Goal: Information Seeking & Learning: Learn about a topic

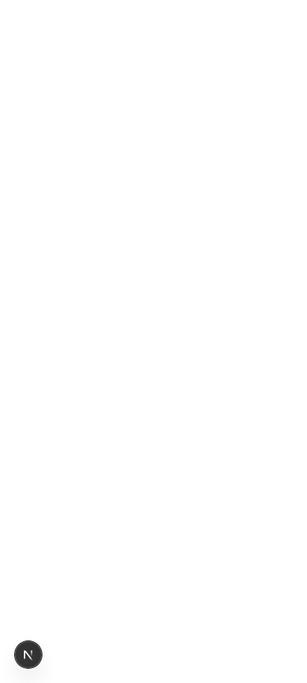
scroll to position [2710, 0]
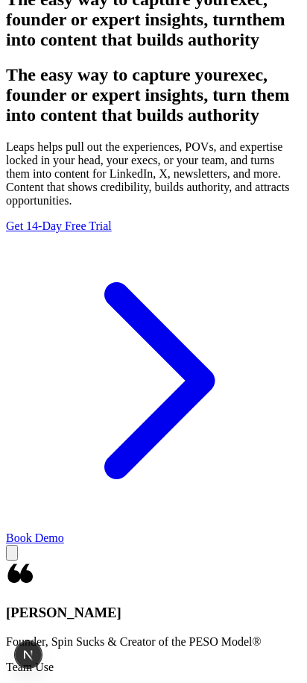
scroll to position [522, 0]
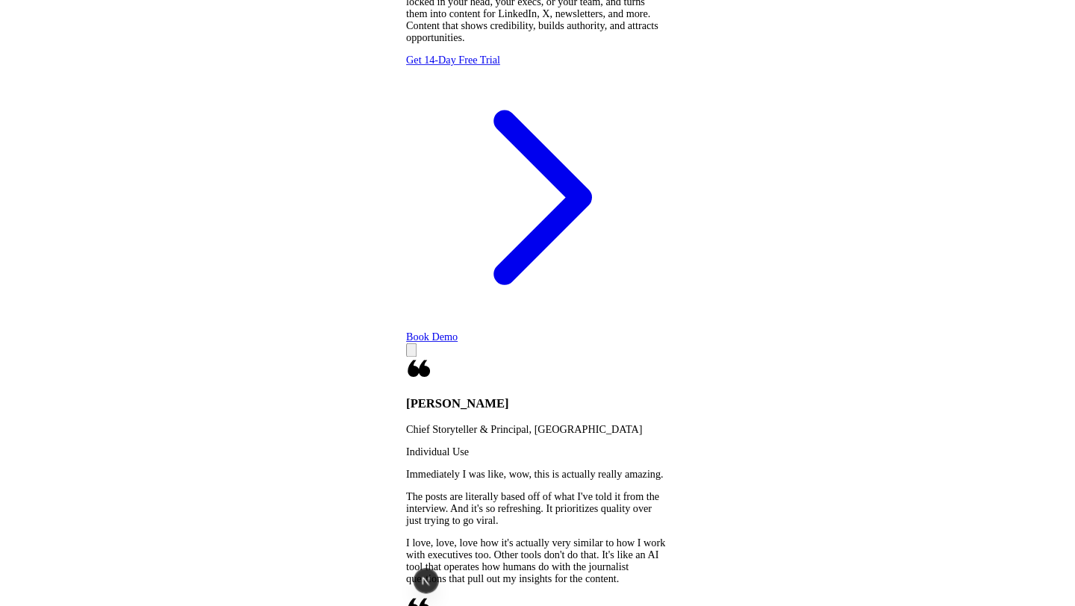
scroll to position [683, 0]
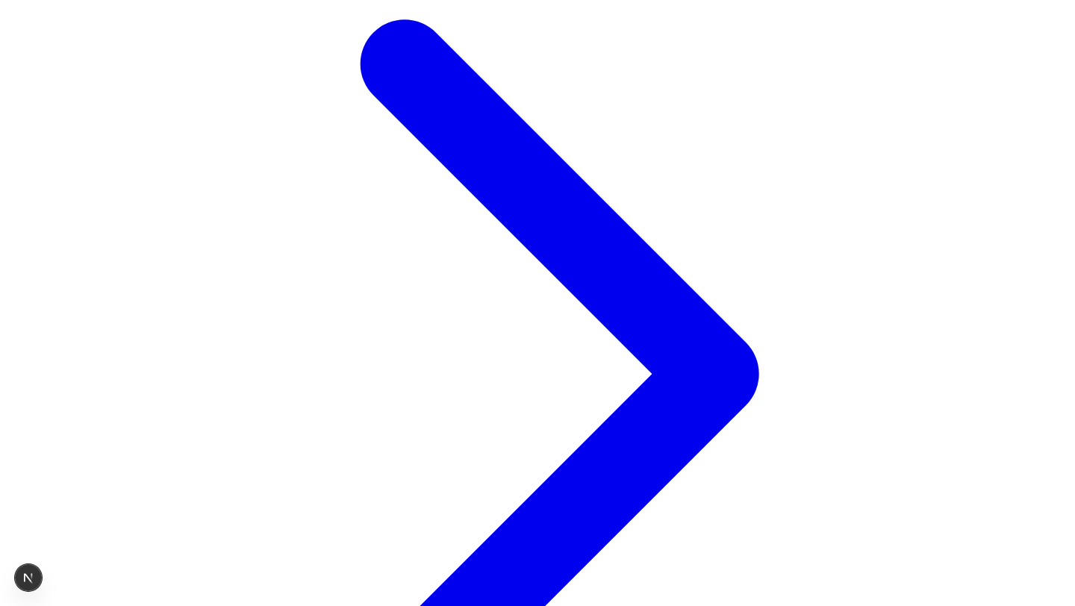
scroll to position [794, 0]
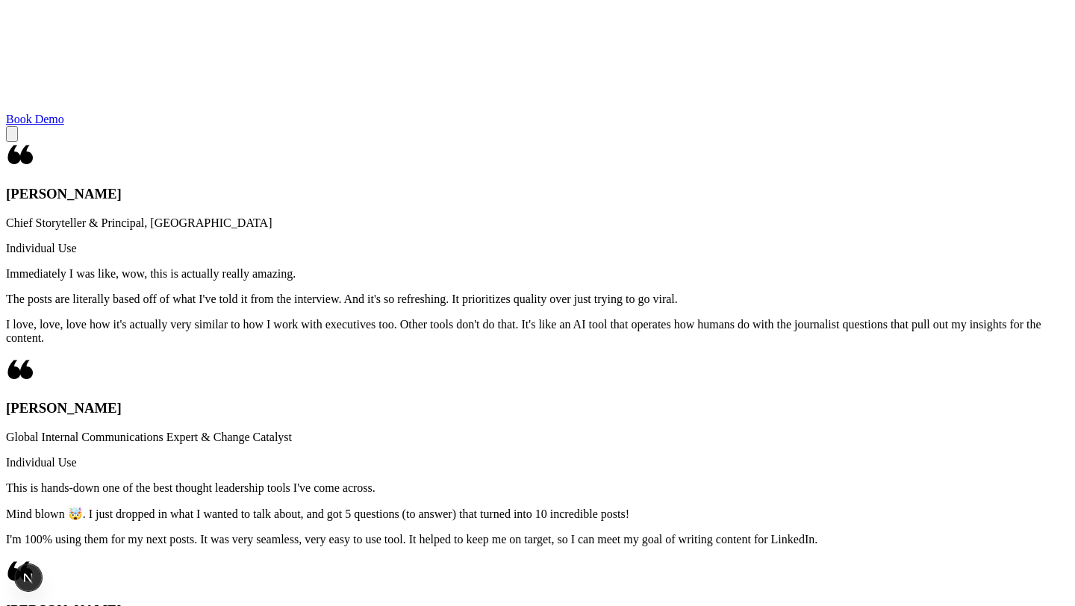
scroll to position [1569, 0]
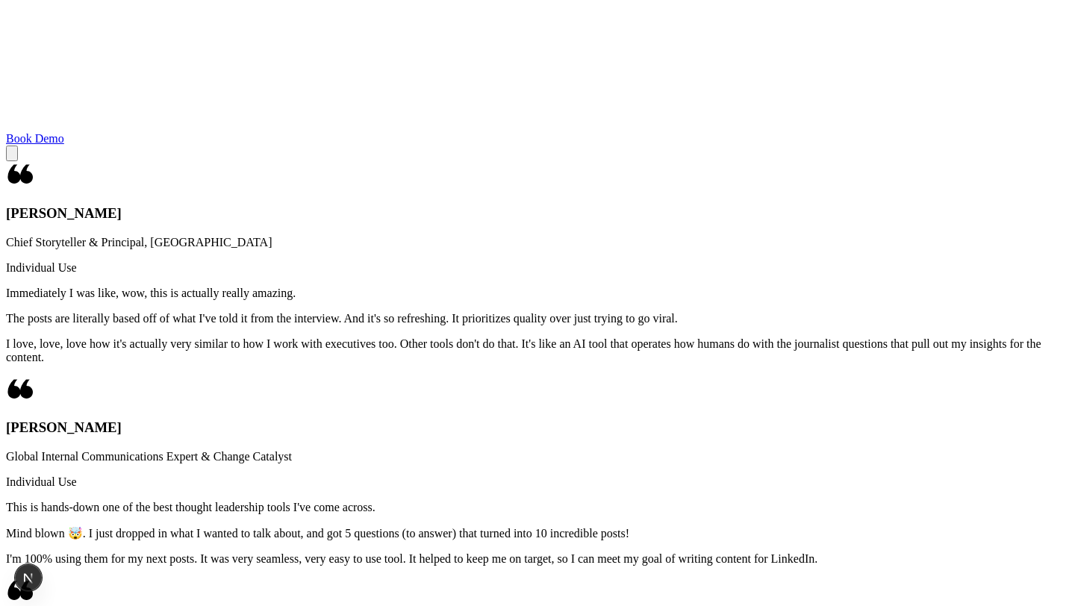
drag, startPoint x: 429, startPoint y: 89, endPoint x: 414, endPoint y: 131, distance: 44.4
copy h2 "direct path to authority building"
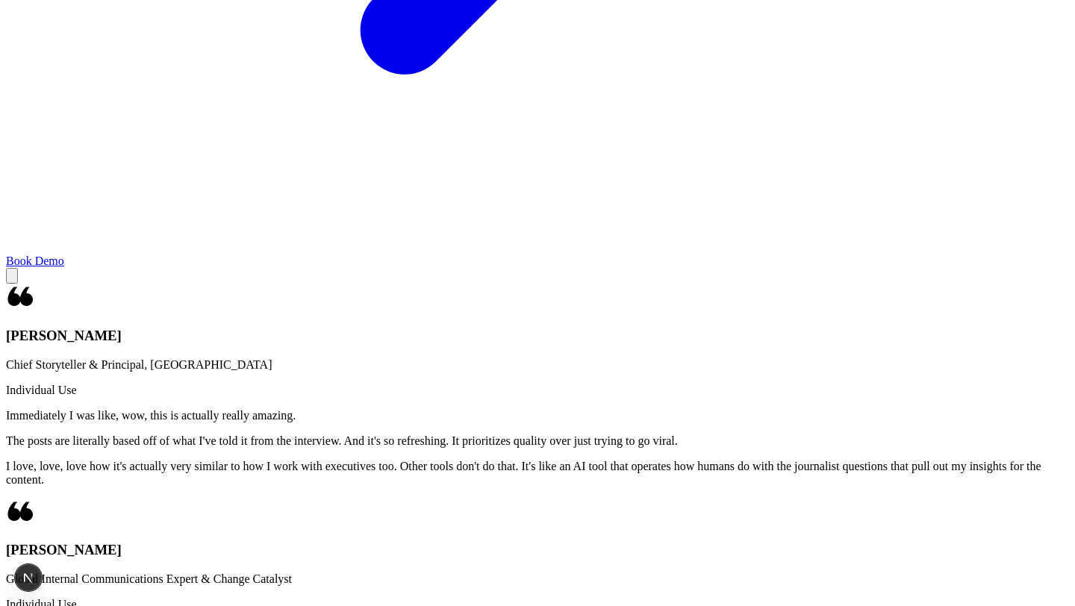
scroll to position [1195, 0]
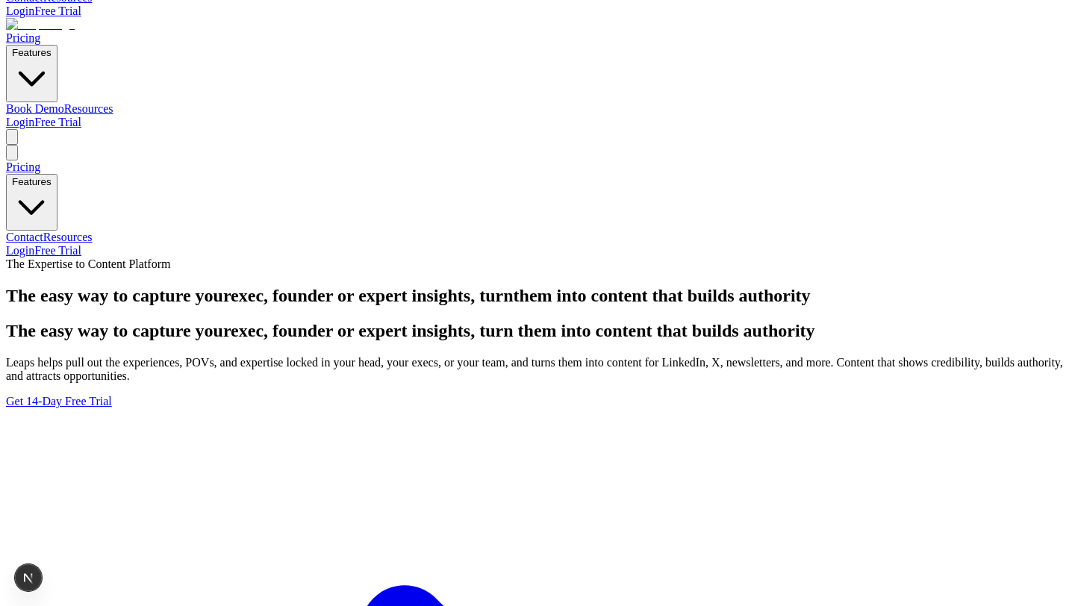
scroll to position [0, 0]
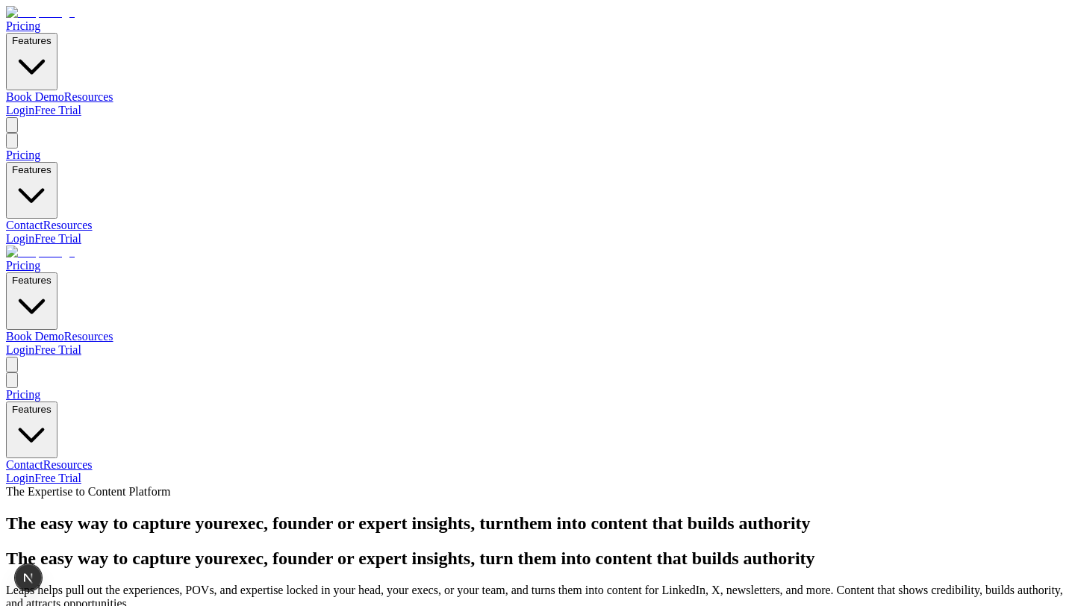
scroll to position [606, 0]
copy h2 "How will you be using Leaps?"
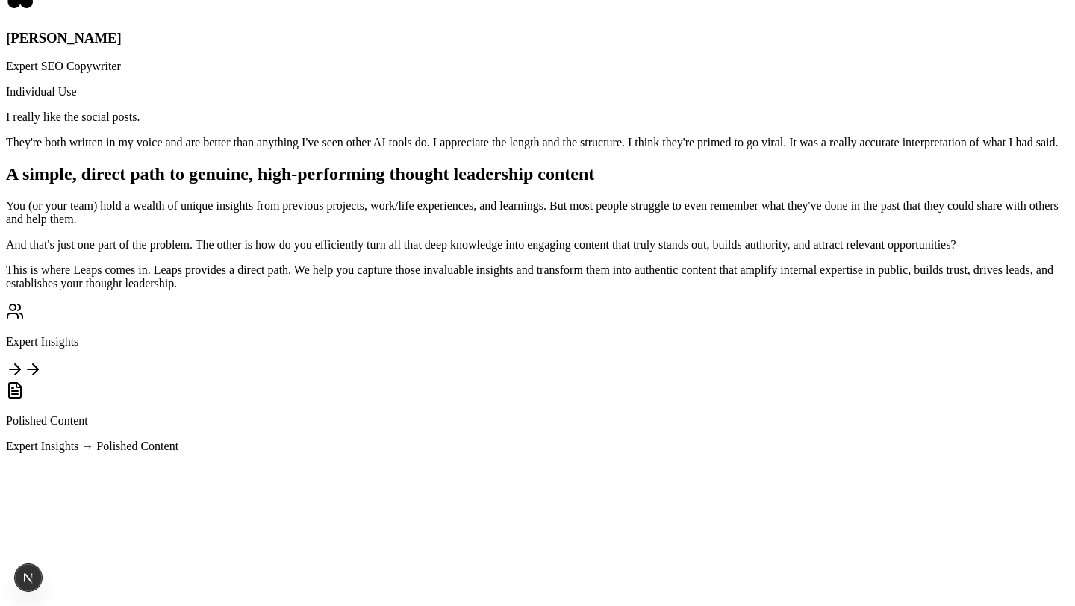
scroll to position [1754, 0]
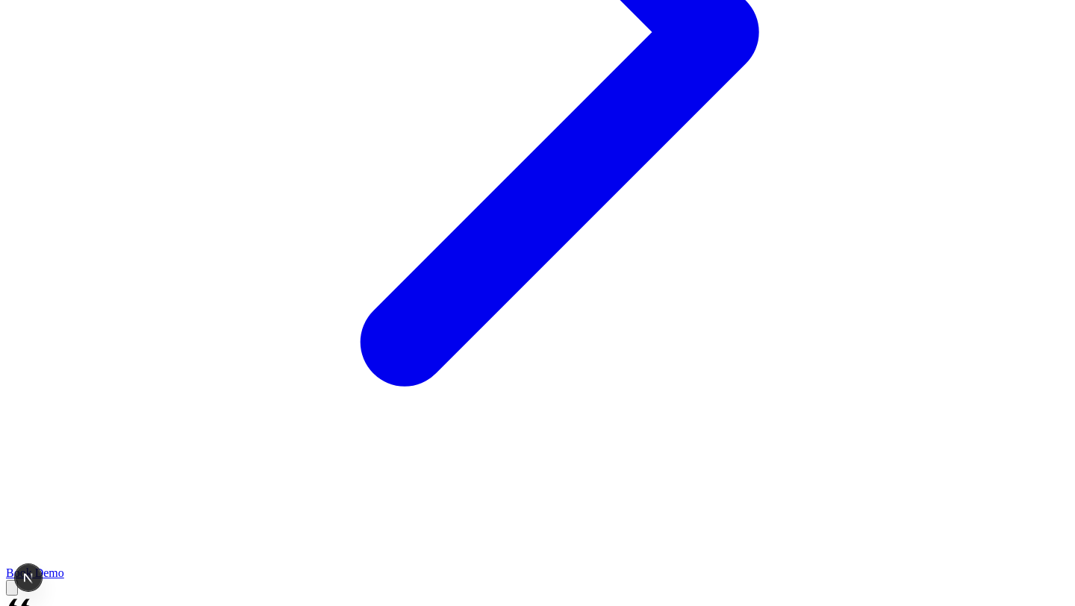
scroll to position [1092, 0]
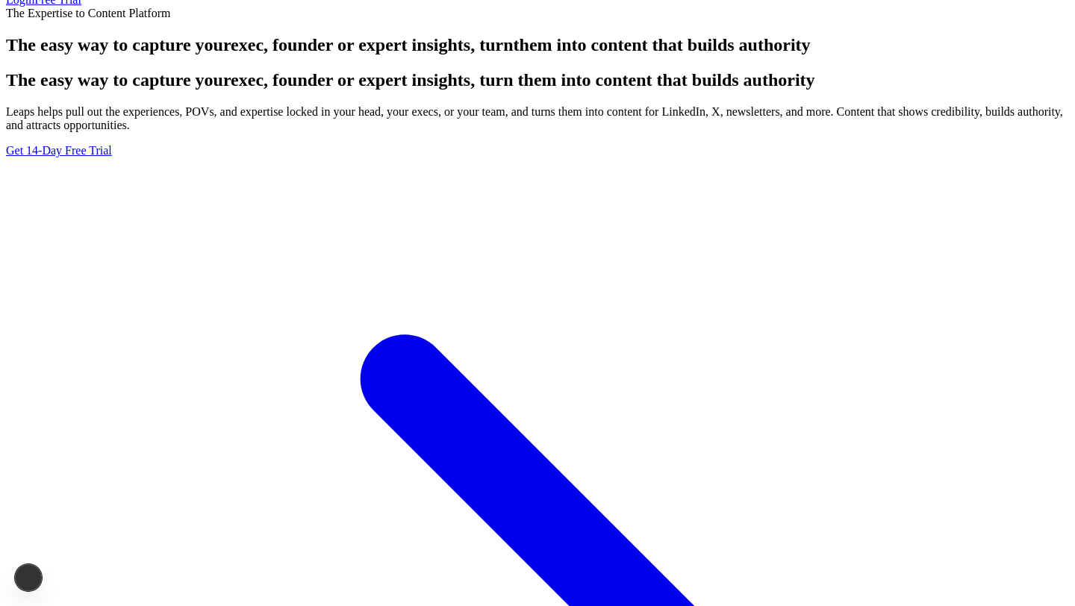
scroll to position [287, 0]
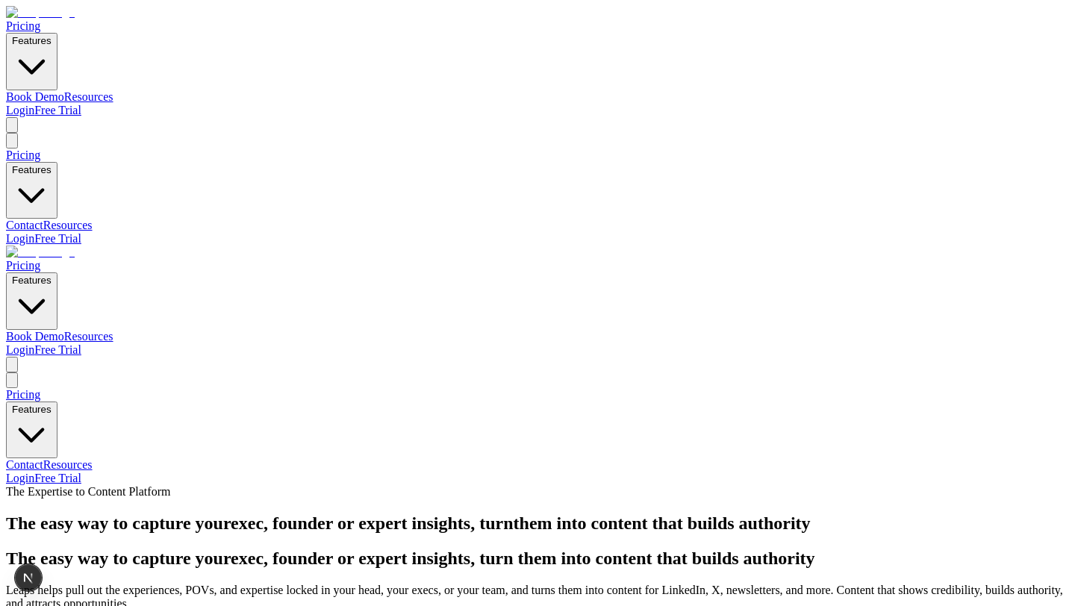
scroll to position [606, 0]
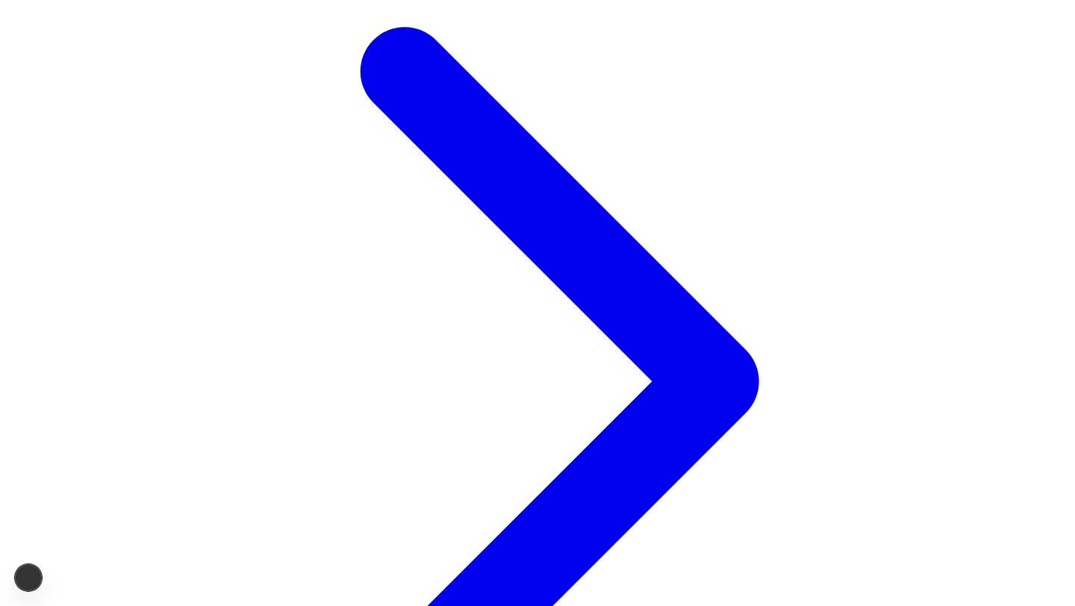
scroll to position [652, 0]
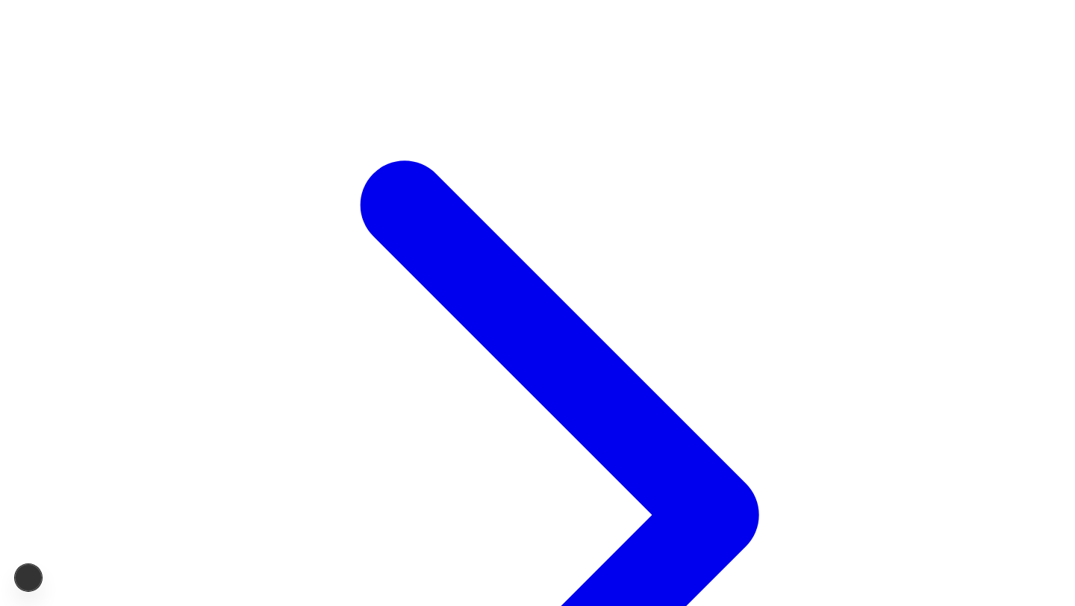
copy h3 "[PERSON_NAME]"
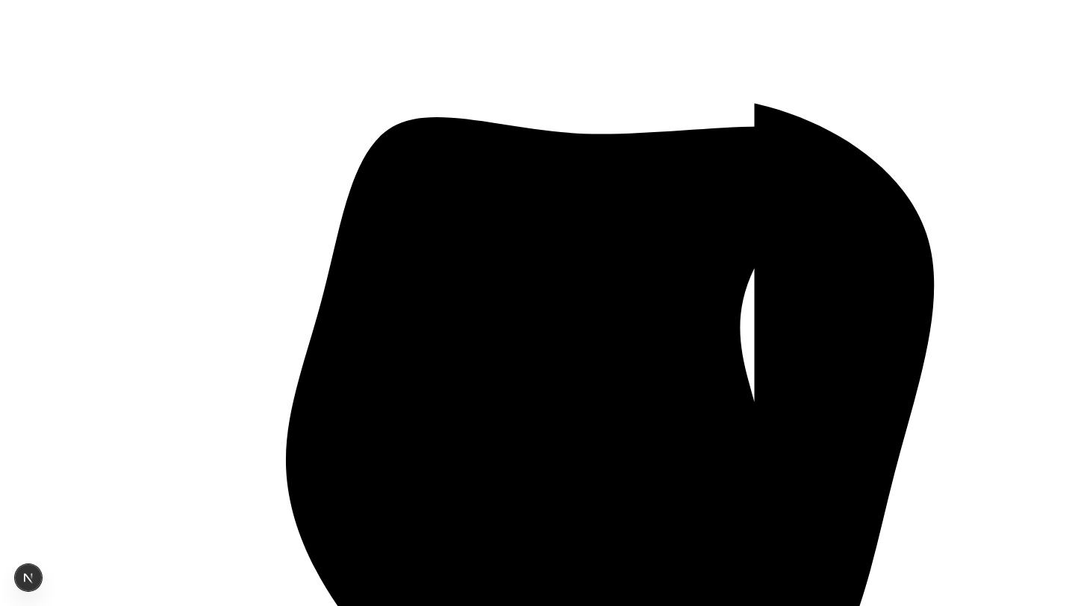
scroll to position [2731, 0]
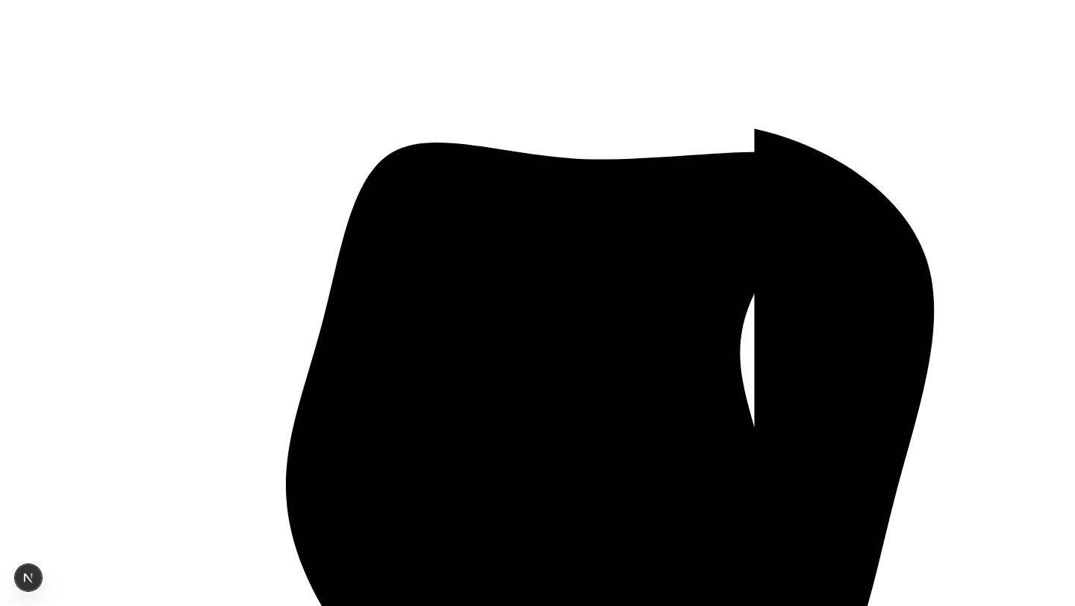
drag, startPoint x: 240, startPoint y: 279, endPoint x: 831, endPoint y: 330, distance: 593.3
copy h2 "Turn expert knowledge into multiple authority-building content assets"
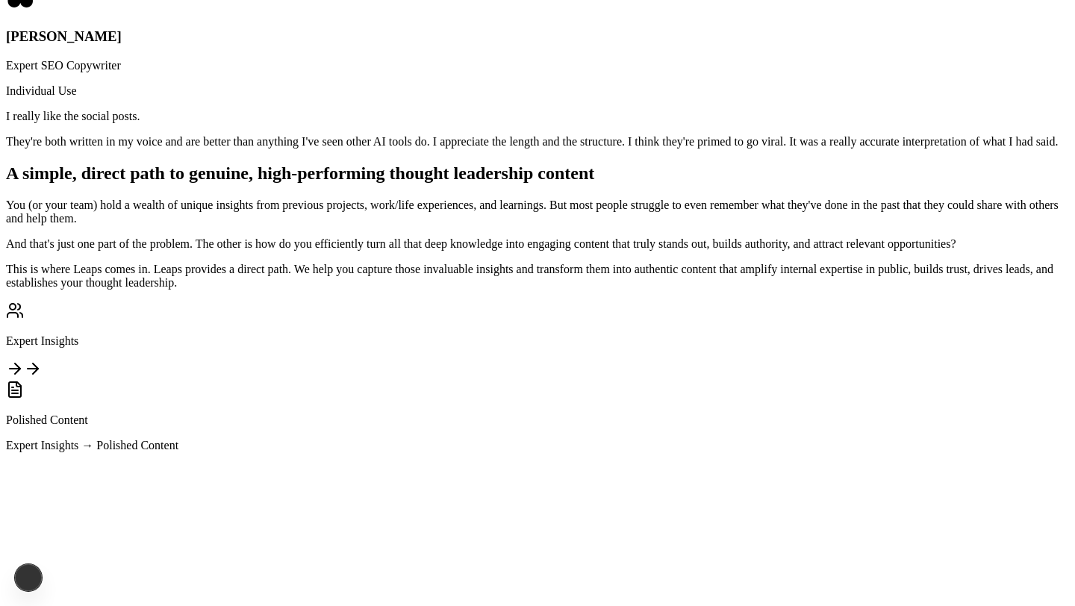
scroll to position [1964, 0]
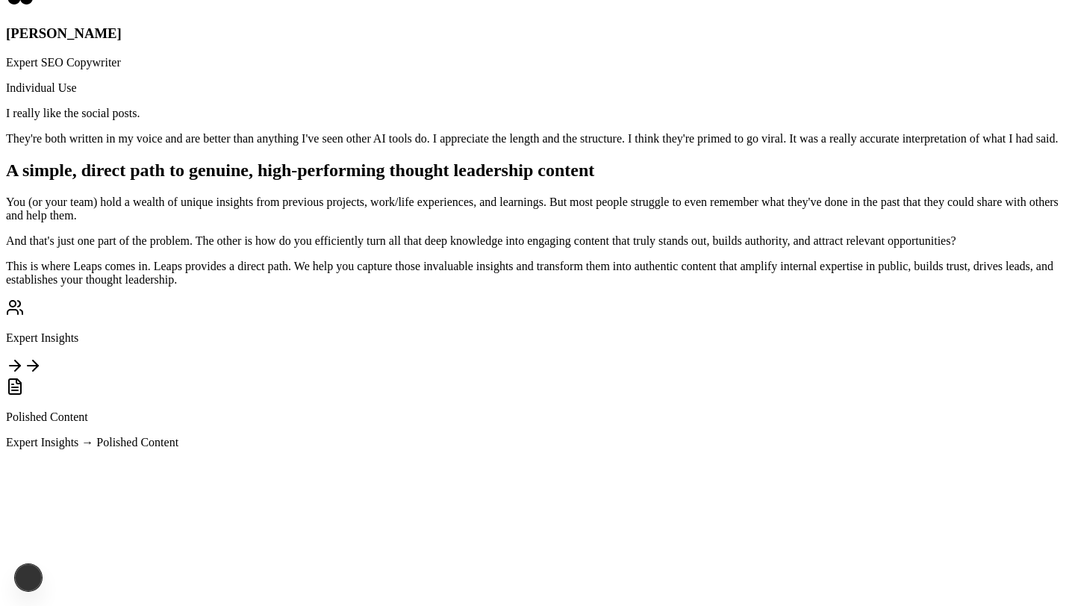
drag, startPoint x: 552, startPoint y: 394, endPoint x: 763, endPoint y: 399, distance: 211.3
copy h3 "Get authentic content"
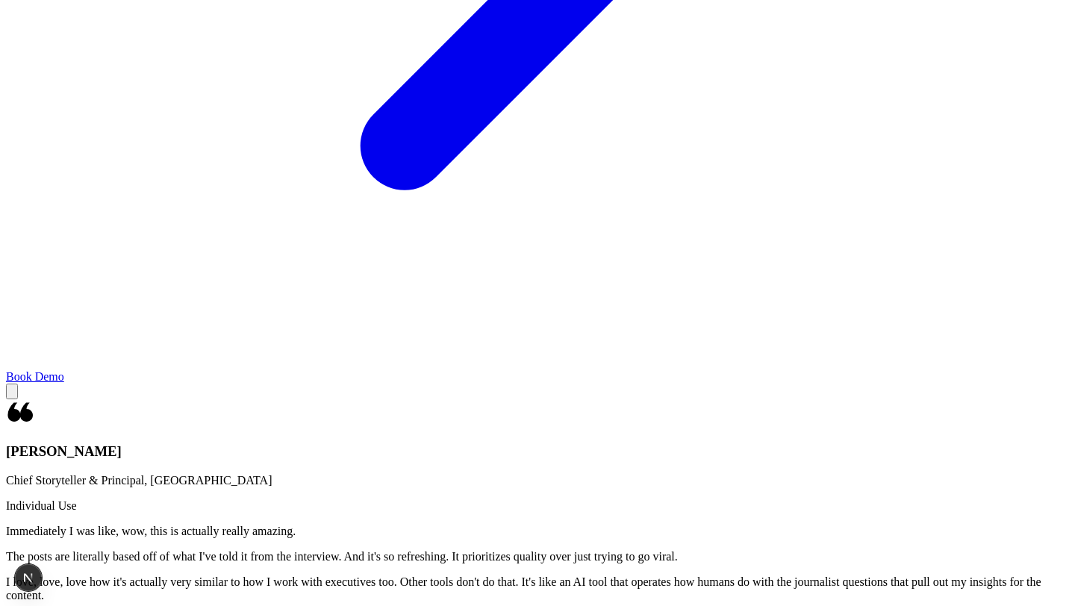
scroll to position [1390, 0]
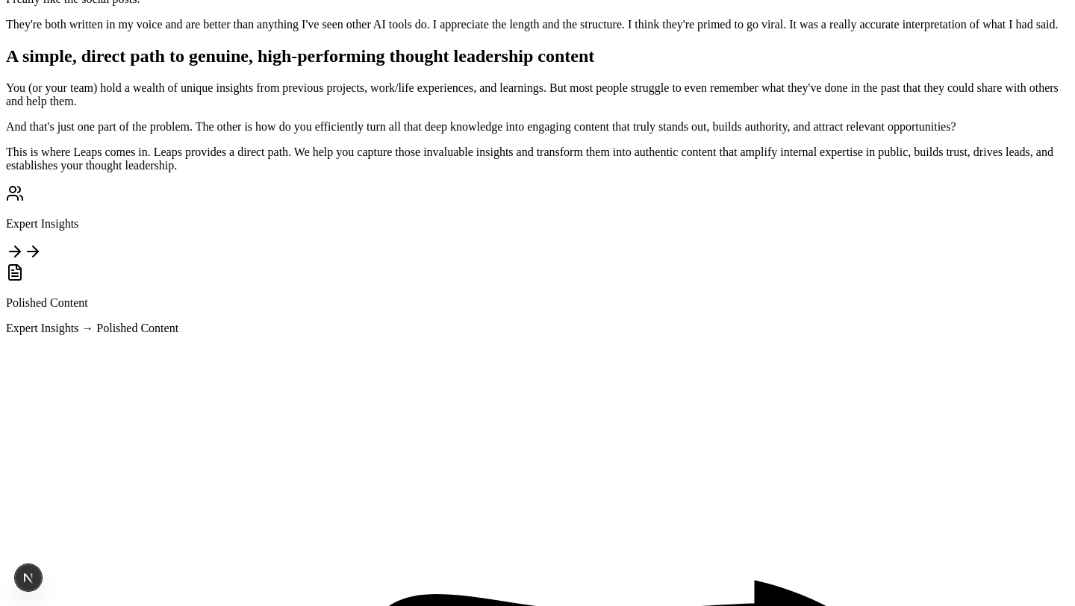
scroll to position [2078, 0]
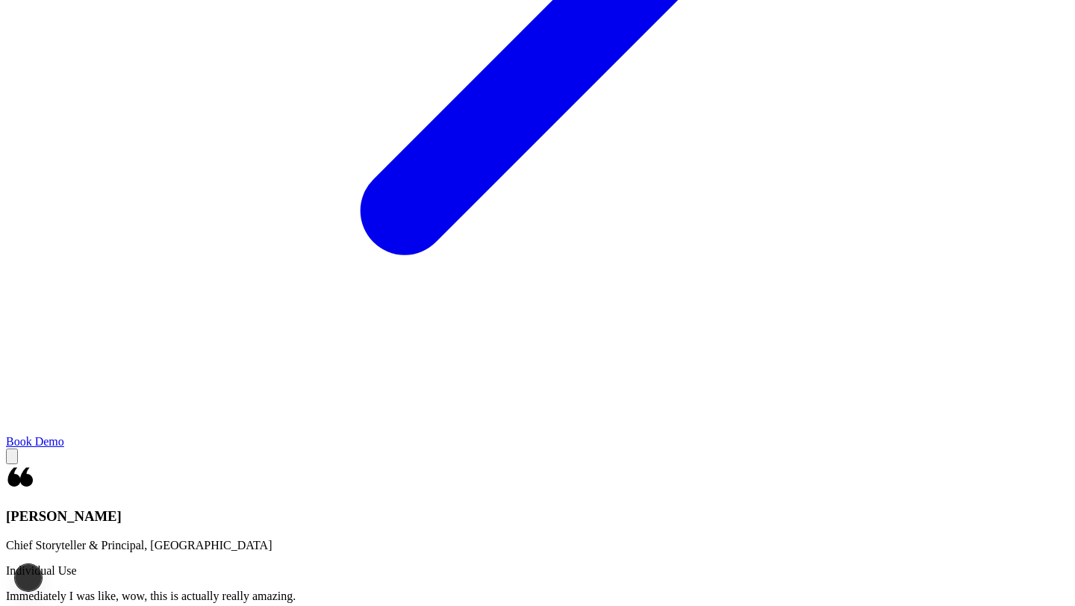
scroll to position [1268, 0]
